Goal: Information Seeking & Learning: Find contact information

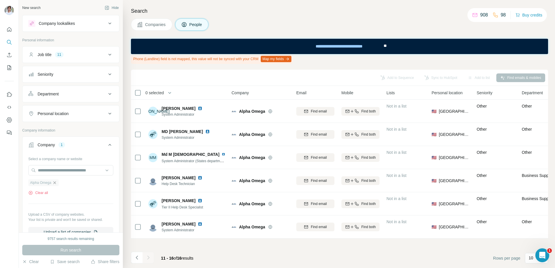
click at [56, 183] on icon "button" at bounding box center [54, 182] width 5 height 5
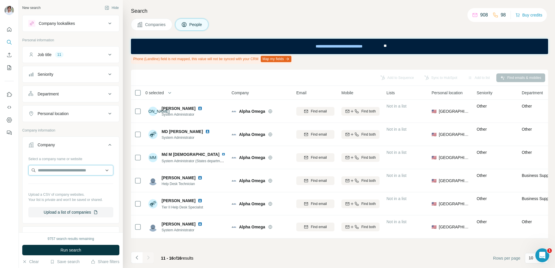
click at [60, 175] on input "text" at bounding box center [70, 170] width 85 height 10
type input "**********"
click at [60, 183] on p "Mio Partners" at bounding box center [59, 183] width 28 height 6
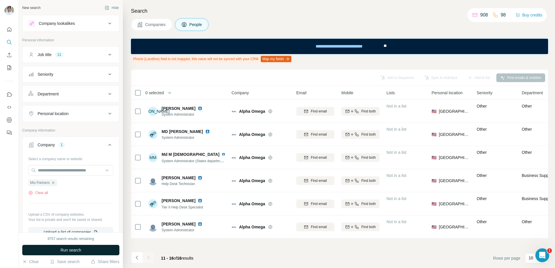
click at [60, 247] on span "Run search" at bounding box center [70, 250] width 21 height 6
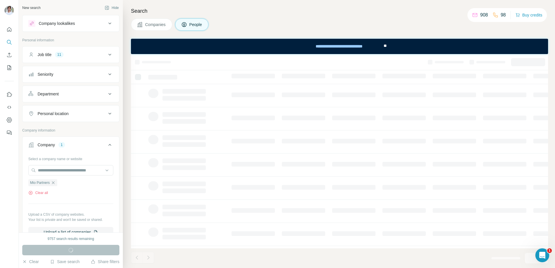
click at [151, 24] on span "Companies" at bounding box center [155, 25] width 21 height 6
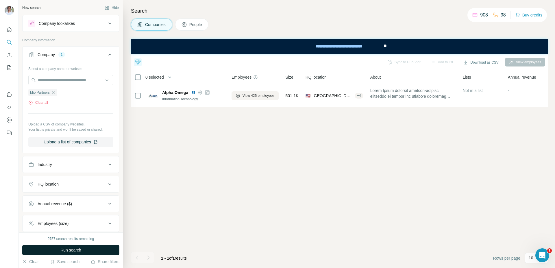
click at [80, 251] on span "Run search" at bounding box center [70, 250] width 21 height 6
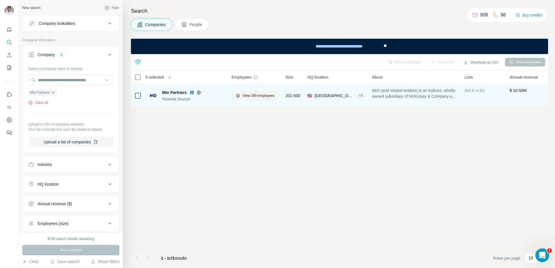
click at [190, 90] on div "Mio Partners" at bounding box center [193, 93] width 62 height 6
click at [192, 93] on img at bounding box center [192, 92] width 5 height 5
click at [254, 98] on button "View 299 employees" at bounding box center [254, 95] width 47 height 9
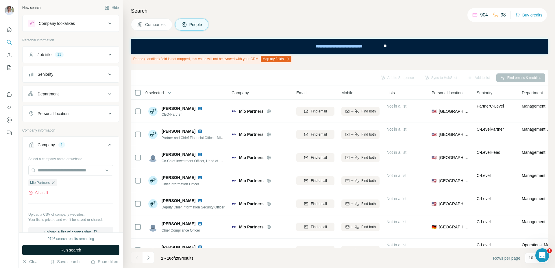
click at [99, 249] on button "Run search" at bounding box center [70, 250] width 97 height 10
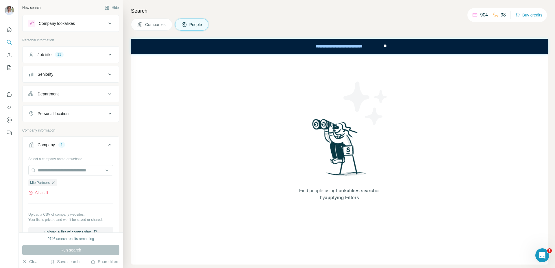
click at [165, 114] on div "Find people using Lookalikes search or by applying Filters" at bounding box center [339, 159] width 417 height 210
